Goal: Use online tool/utility: Utilize a website feature to perform a specific function

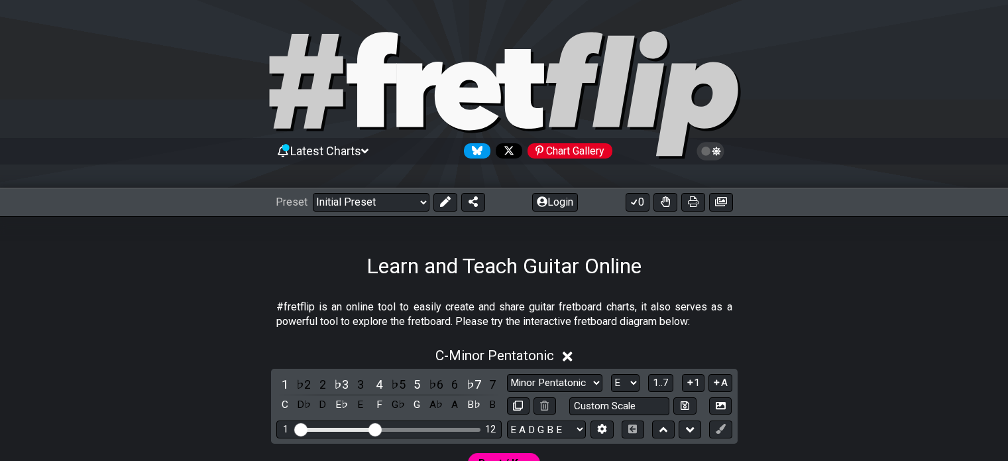
select select "Major / [PERSON_NAME]"
select select "E"
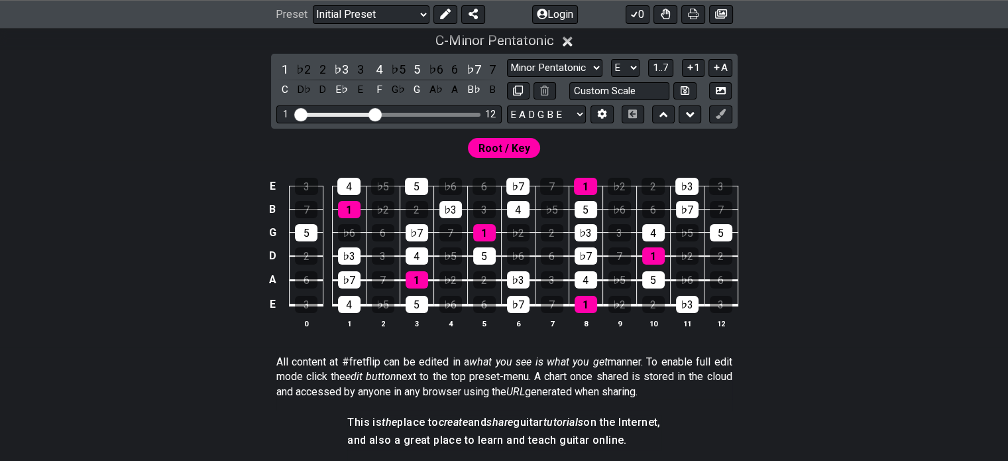
click at [404, 115] on div "Visible fret range" at bounding box center [389, 115] width 184 height 4
drag, startPoint x: 380, startPoint y: 113, endPoint x: 396, endPoint y: 111, distance: 16.1
click at [396, 113] on input "Visible fret range" at bounding box center [389, 113] width 188 height 0
select select "Minor Pentatonic"
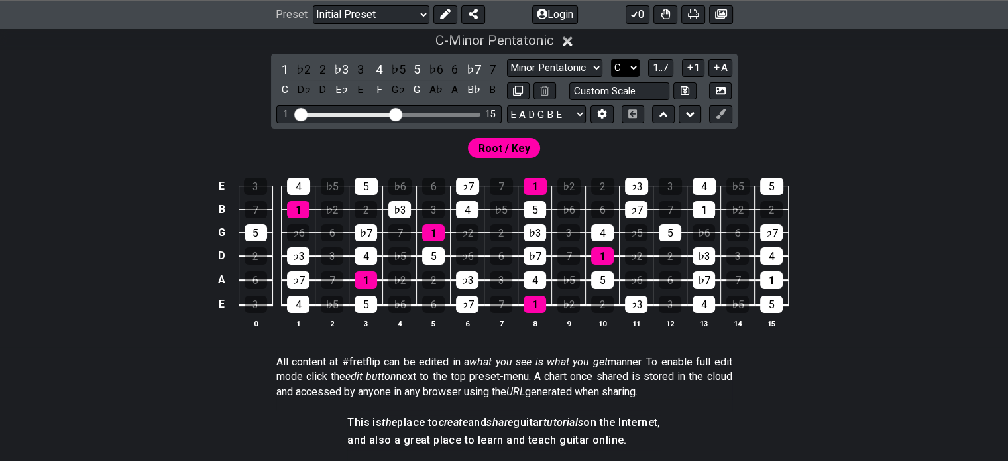
click at [615, 63] on select "A♭ A A♯ B♭ B C C♯ D♭ D D♯ E♭ E F F♯ G♭ G G♯" at bounding box center [625, 68] width 29 height 18
select select "A"
click at [611, 59] on select "A♭ A A♯ B♭ B C C♯ D♭ D D♯ E♭ E F F♯ G♭ G G♯" at bounding box center [625, 68] width 29 height 18
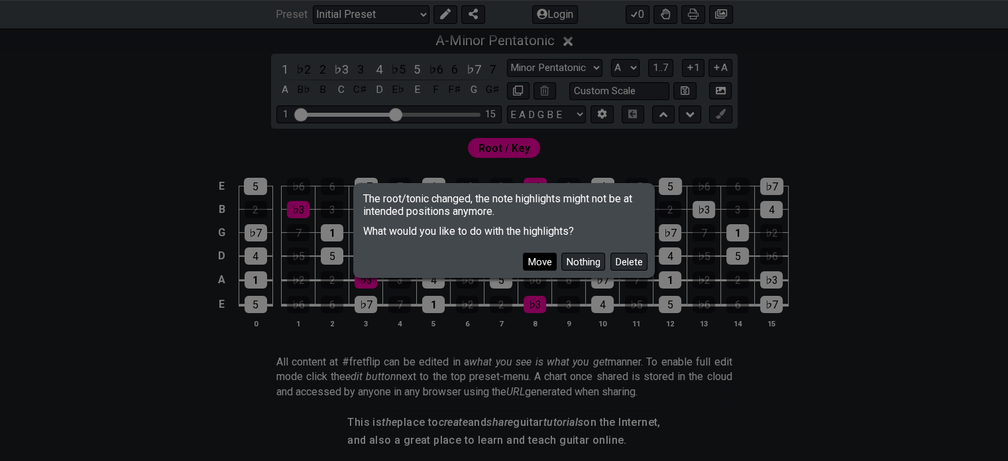
click at [549, 259] on button "Move" at bounding box center [540, 262] width 34 height 18
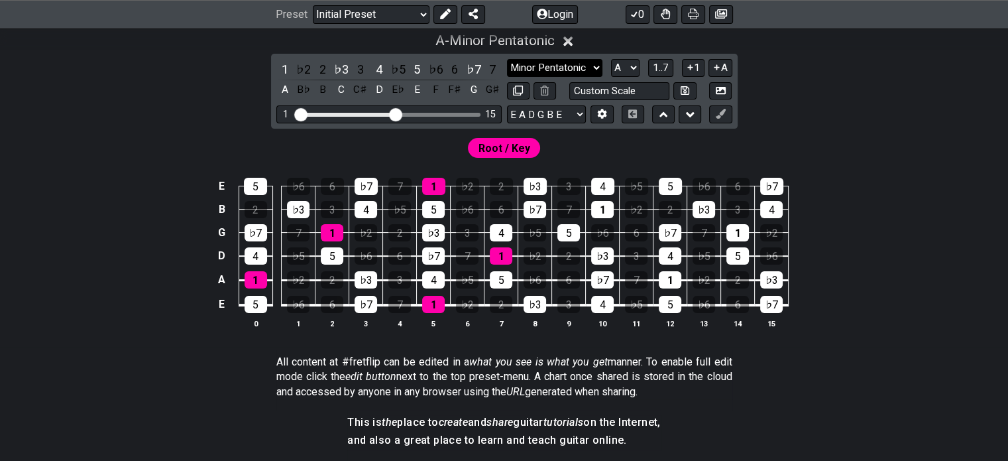
click at [556, 66] on select "Minor Pentatonic Click to edit Minor Pentatonic Major Pentatonic Minor Blues Ma…" at bounding box center [554, 68] width 95 height 18
select select "Major / [PERSON_NAME]"
click at [507, 59] on select "Minor Pentatonic Click to edit Minor Pentatonic Major Pentatonic Minor Blues Ma…" at bounding box center [554, 68] width 95 height 18
